Goal: Navigation & Orientation: Find specific page/section

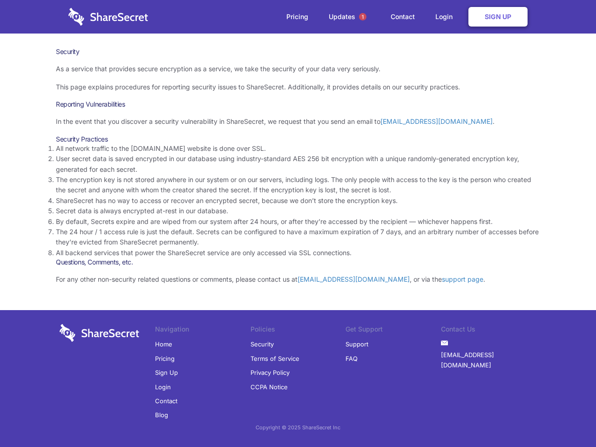
click at [298, 223] on li "By default, Secrets expire and are wiped from our system after 24 hours, or aft…" at bounding box center [298, 221] width 484 height 10
click at [363, 17] on span "1" at bounding box center [362, 16] width 7 height 7
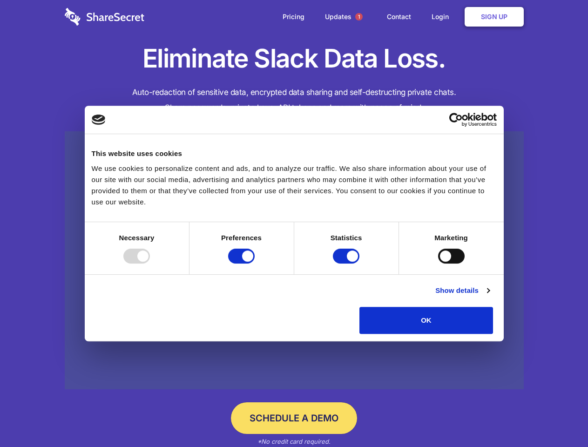
click at [150, 263] on div at bounding box center [136, 256] width 27 height 15
click at [255, 263] on input "Preferences" at bounding box center [241, 256] width 27 height 15
checkbox input "false"
click at [347, 263] on input "Statistics" at bounding box center [346, 256] width 27 height 15
checkbox input "false"
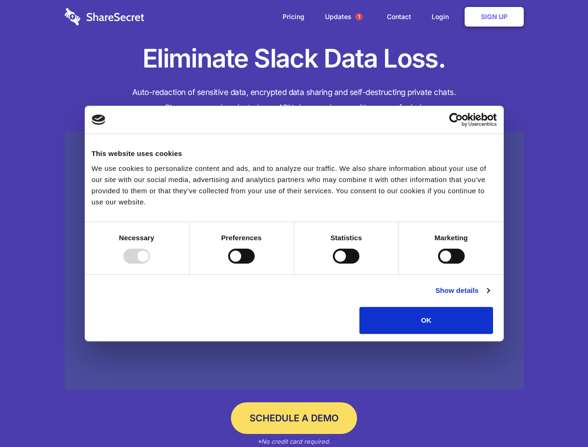
click at [438, 263] on input "Marketing" at bounding box center [451, 256] width 27 height 15
checkbox input "true"
click at [489, 296] on link "Show details" at bounding box center [462, 290] width 54 height 11
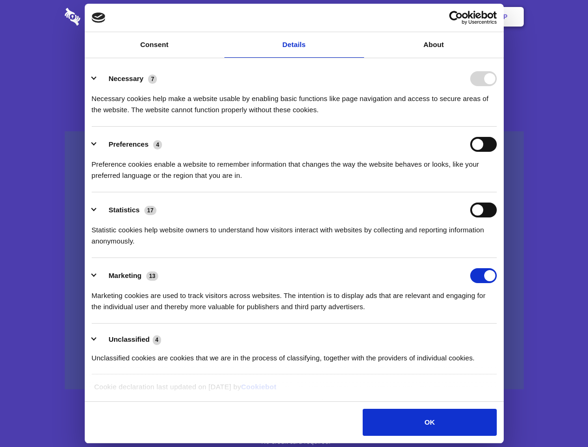
click at [497, 127] on li "Necessary 7 Necessary cookies help make a website usable by enabling basic func…" at bounding box center [294, 94] width 405 height 66
click at [358, 17] on span "1" at bounding box center [358, 16] width 7 height 7
